Goal: Task Accomplishment & Management: Manage account settings

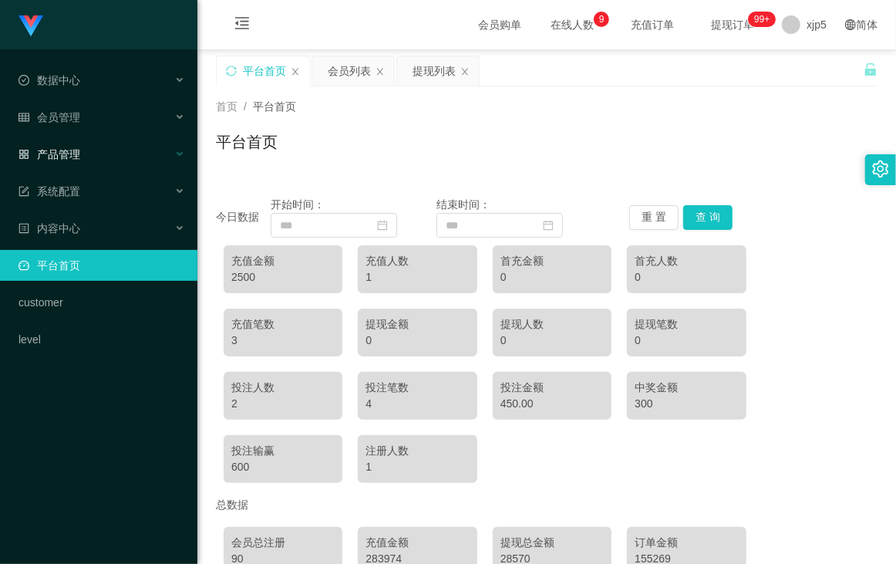
scroll to position [118, 0]
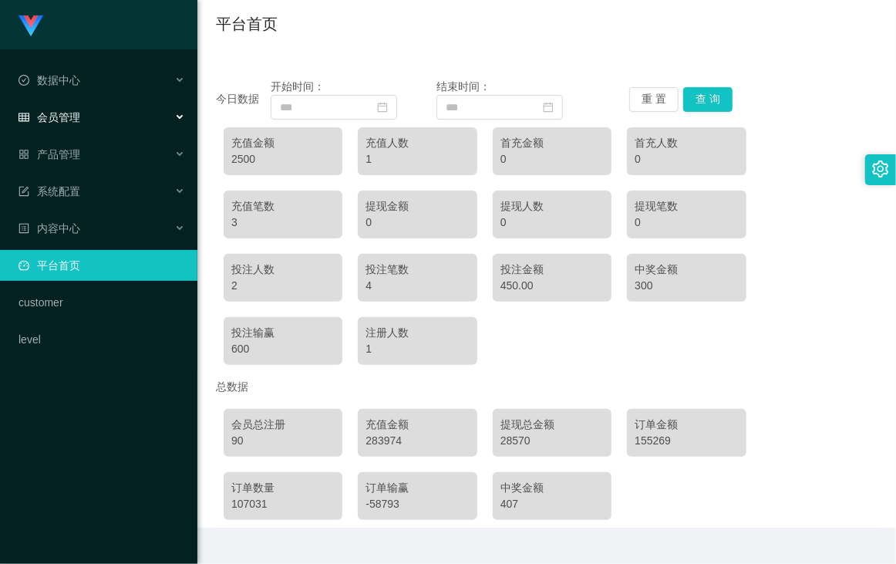
click at [95, 113] on div "会员管理" at bounding box center [98, 117] width 197 height 31
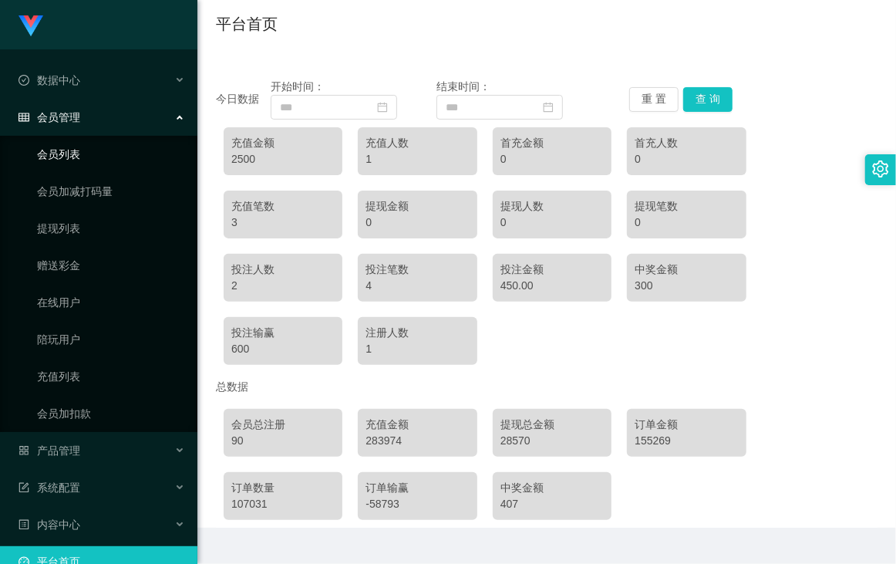
click at [80, 155] on link "会员列表" at bounding box center [111, 154] width 148 height 31
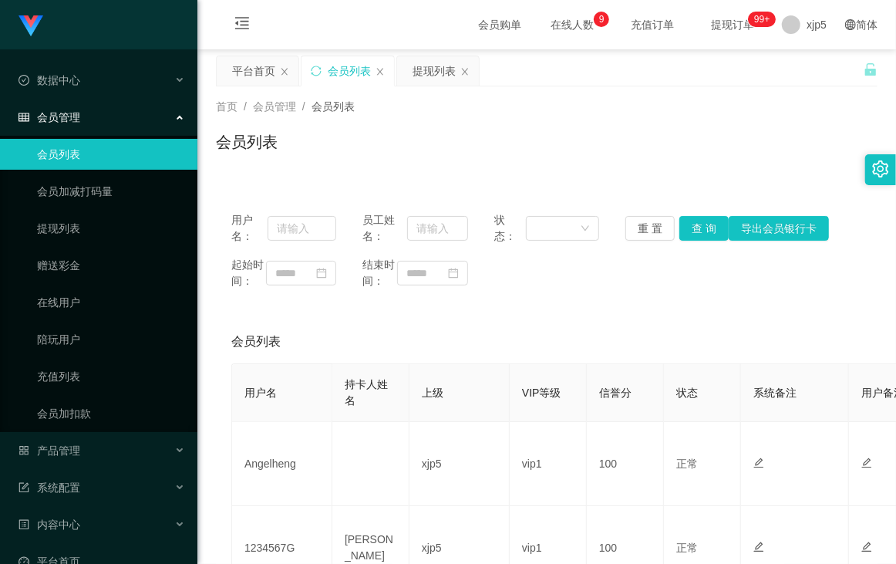
scroll to position [118, 0]
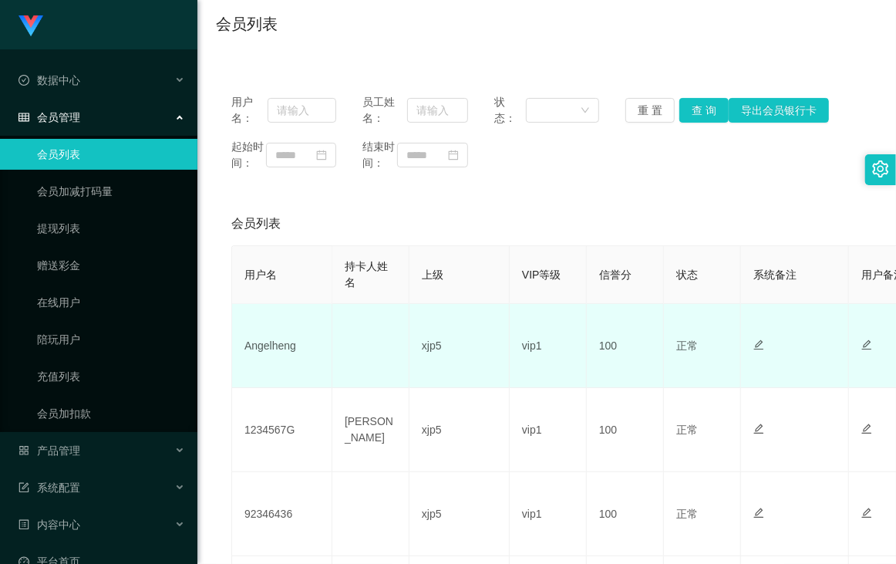
click at [277, 366] on td "Angelheng" at bounding box center [282, 346] width 100 height 84
copy td "Angelheng"
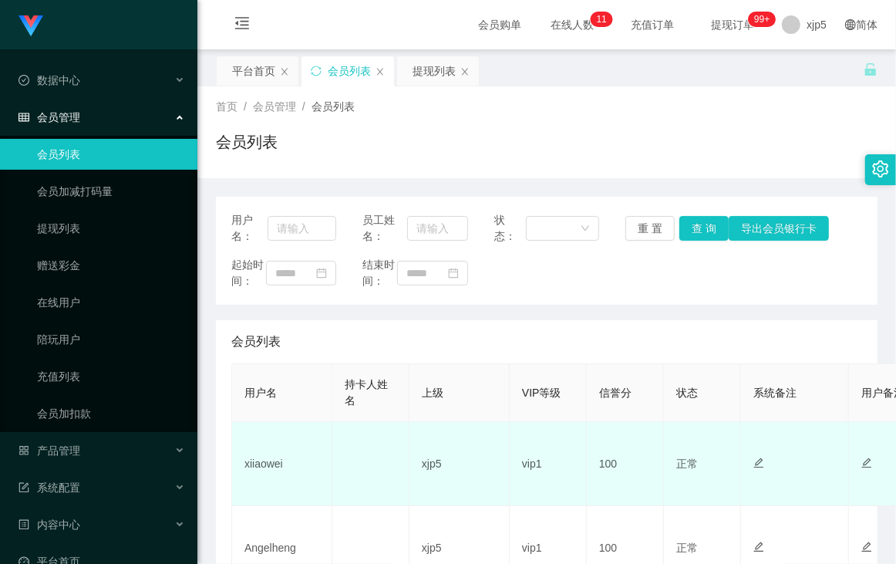
click at [281, 422] on td "xiiaowei" at bounding box center [282, 464] width 100 height 84
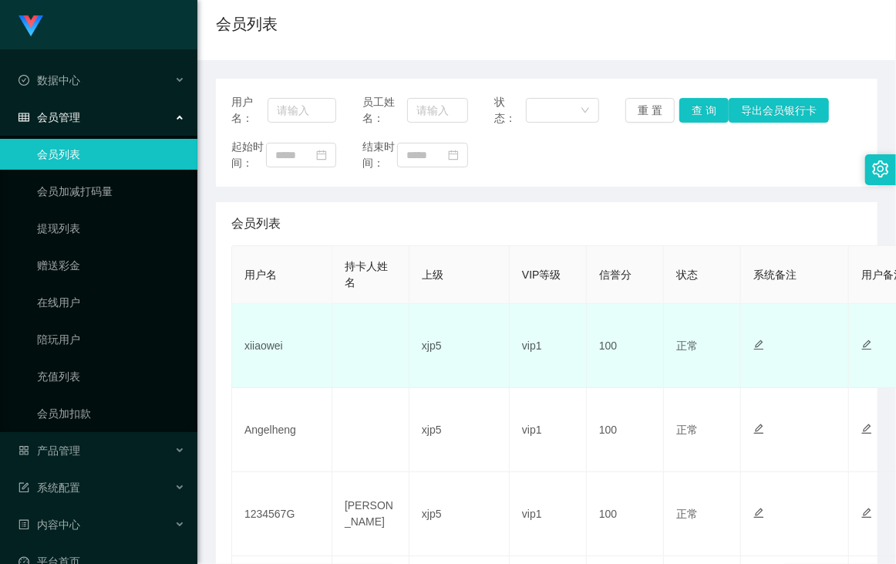
click at [281, 365] on td "xiiaowei" at bounding box center [282, 346] width 100 height 84
click at [280, 365] on td "xiiaowei" at bounding box center [282, 346] width 100 height 84
copy td "xiiaowei"
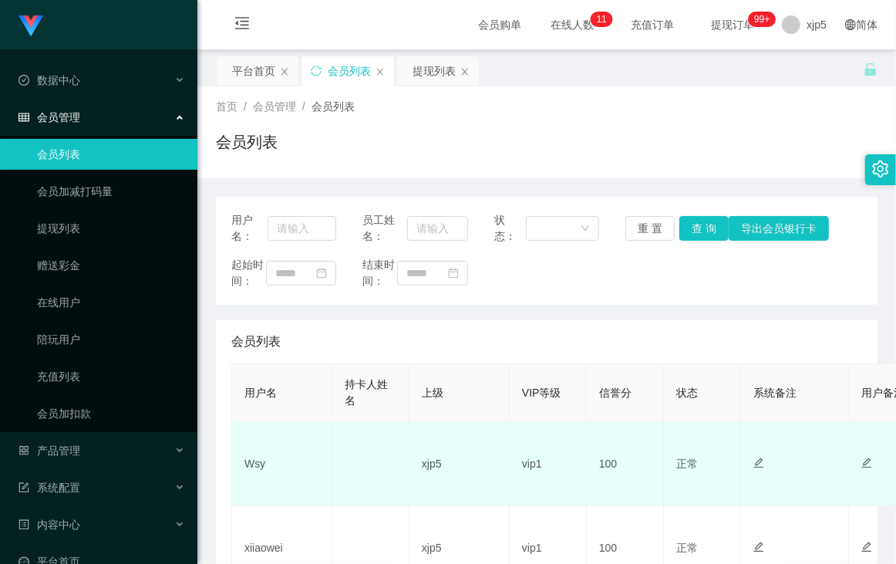
click at [250, 484] on td "Wsy" at bounding box center [282, 464] width 100 height 84
copy td "Wsy"
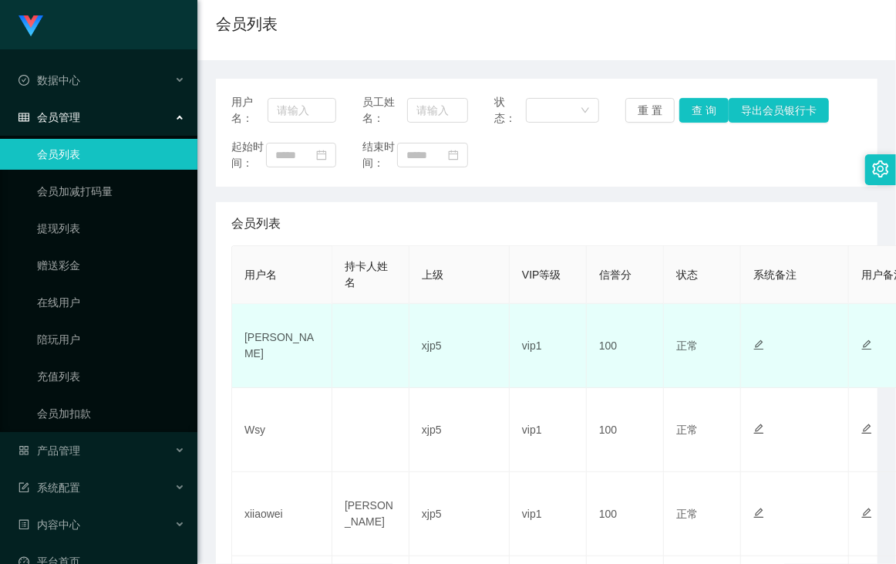
click at [264, 352] on td "[PERSON_NAME]" at bounding box center [282, 346] width 100 height 84
copy td "[PERSON_NAME]"
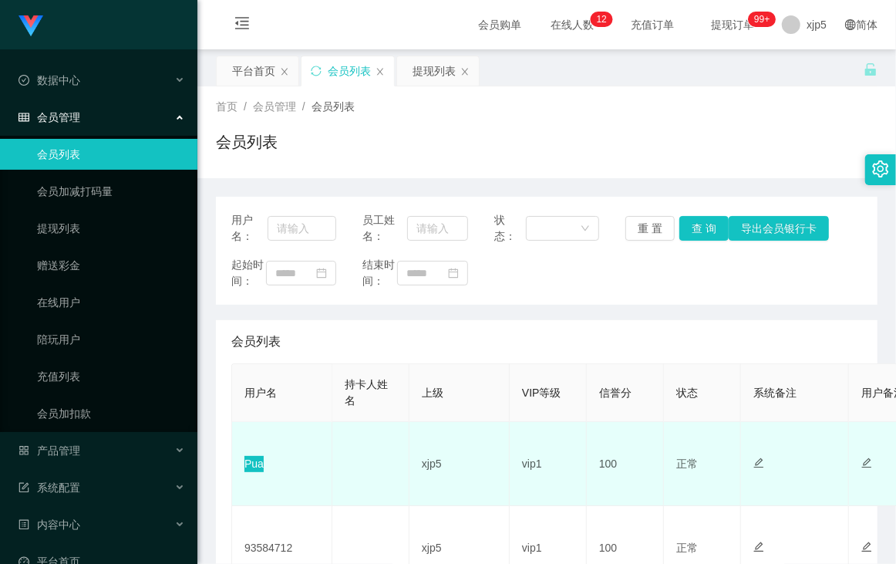
scroll to position [118, 0]
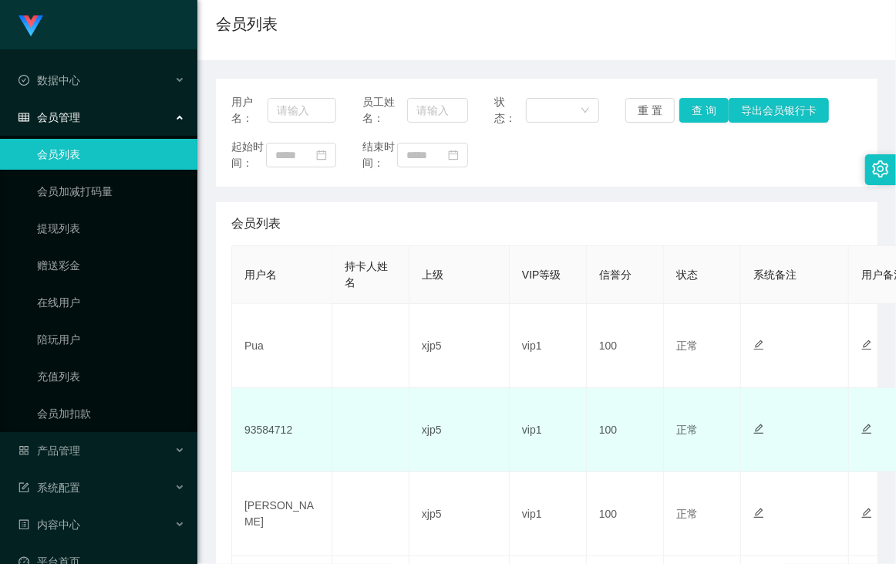
click at [280, 434] on td "93584712" at bounding box center [282, 430] width 100 height 84
copy td "93584712"
